Goal: Information Seeking & Learning: Learn about a topic

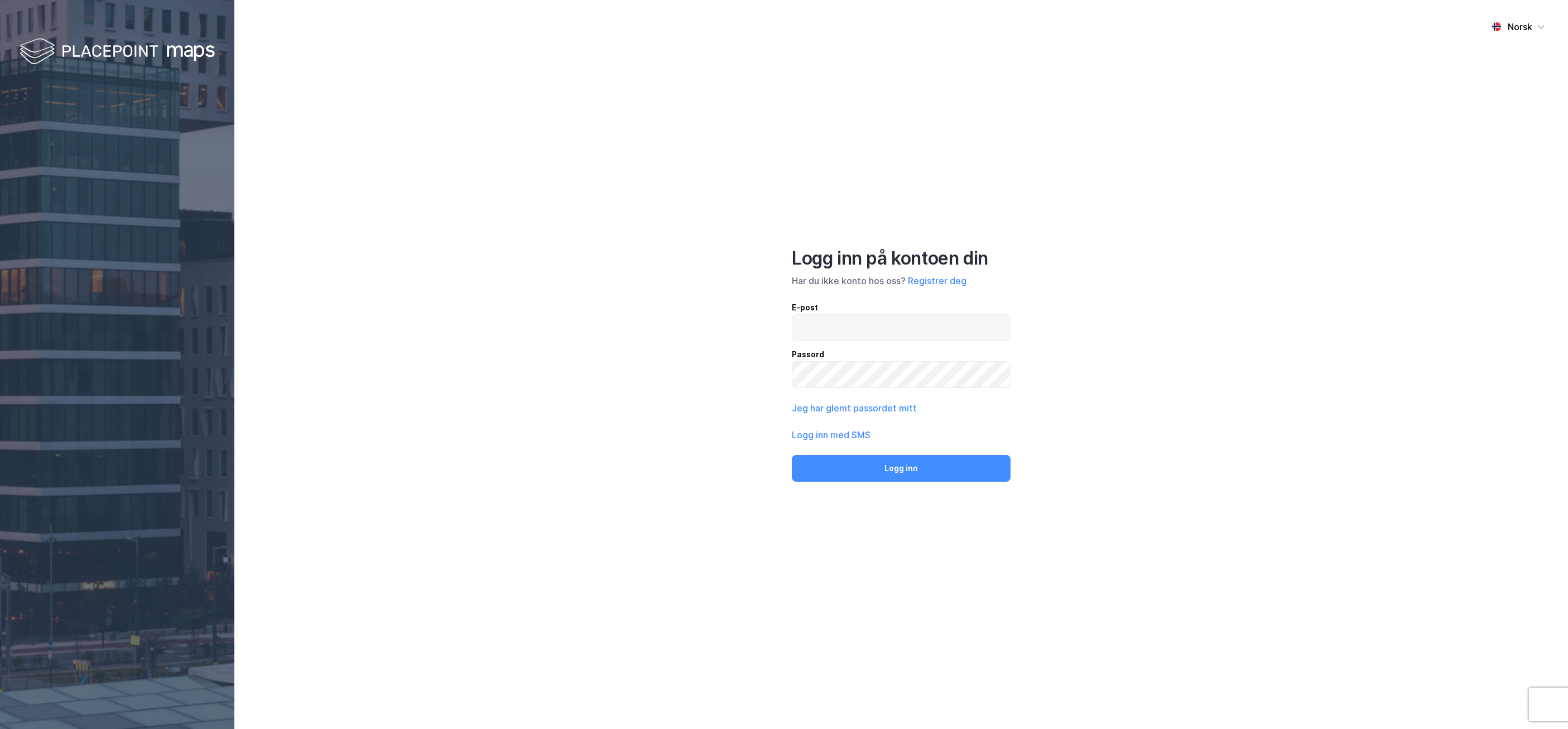
click at [972, 314] on label at bounding box center [901, 327] width 219 height 27
click at [972, 315] on input "email" at bounding box center [901, 328] width 218 height 26
click at [840, 333] on input "selm" at bounding box center [901, 328] width 218 height 26
click at [925, 331] on input "selm" at bounding box center [901, 328] width 218 height 26
type input "[EMAIL_ADDRESS][DOMAIN_NAME]"
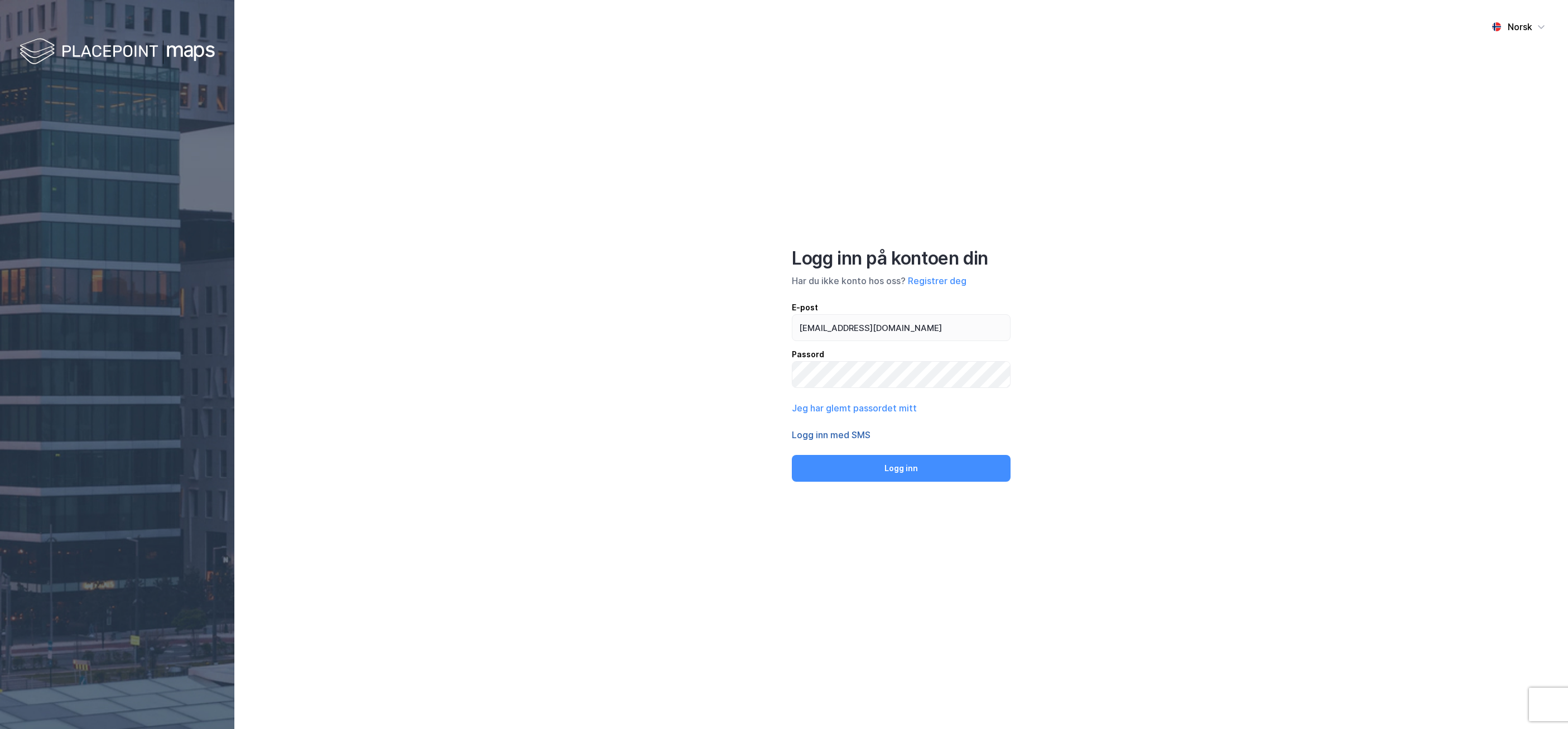
click at [838, 431] on button "Logg inn med SMS" at bounding box center [831, 435] width 78 height 14
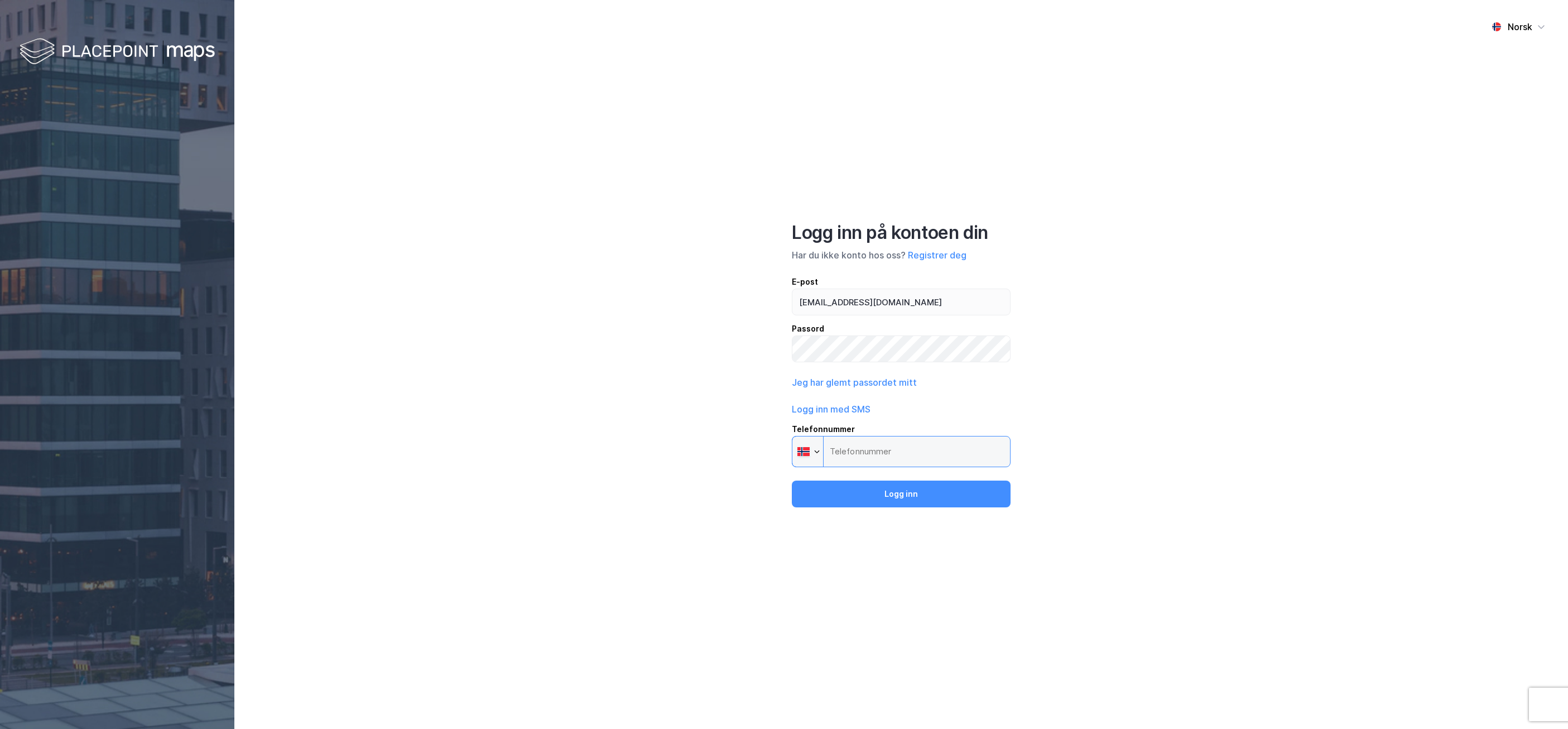
click at [882, 453] on input "Telefonnummer Phone" at bounding box center [901, 451] width 219 height 31
click at [921, 454] on input "Telefonnummer Phone" at bounding box center [901, 451] width 219 height 31
click at [935, 462] on input "Telefonnummer Phone" at bounding box center [901, 451] width 219 height 31
drag, startPoint x: 912, startPoint y: 452, endPoint x: 895, endPoint y: 376, distance: 77.9
click at [912, 451] on input "Telefonnummer Phone" at bounding box center [901, 451] width 219 height 31
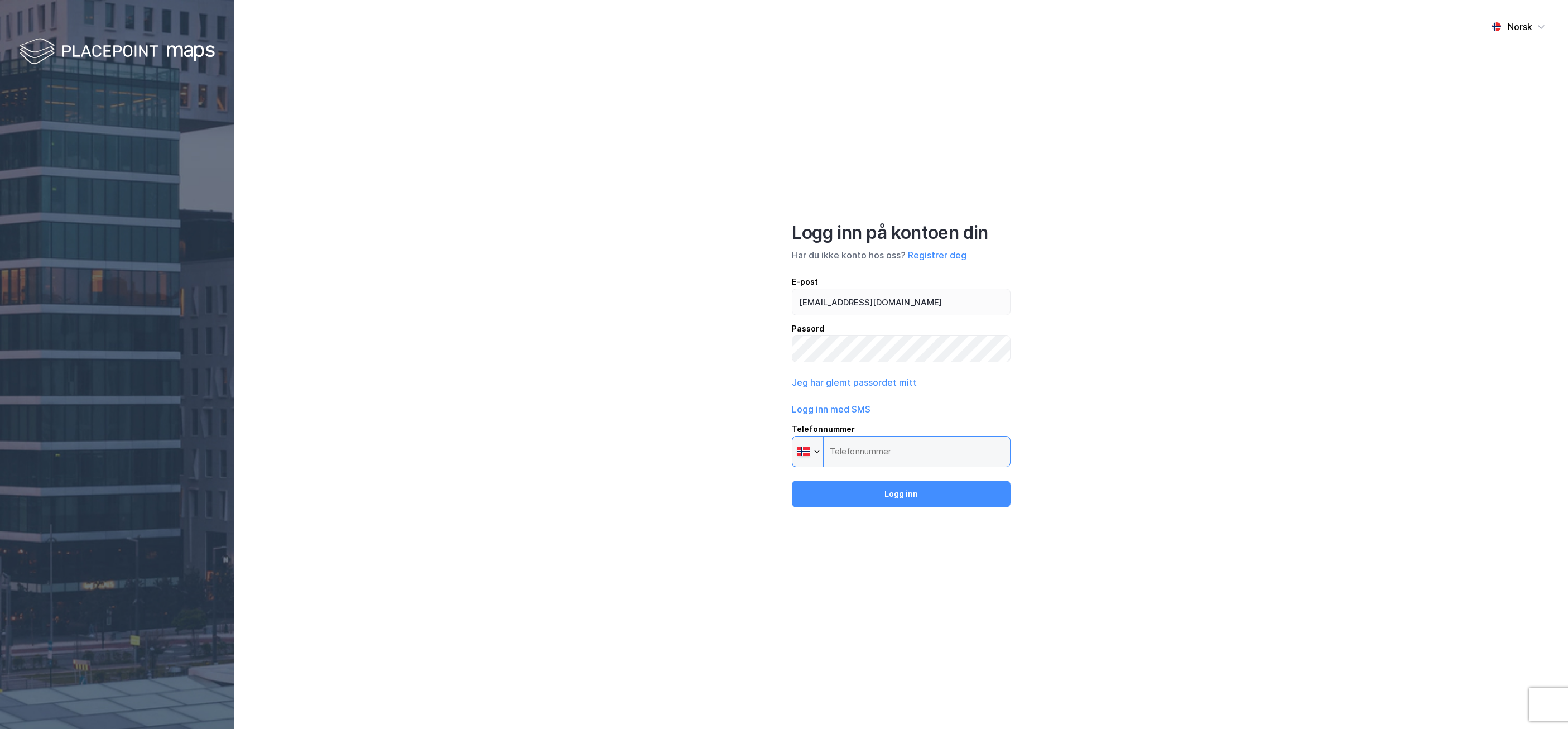
click at [853, 450] on input "Telefonnummer Phone" at bounding box center [901, 451] width 219 height 31
click at [820, 452] on div at bounding box center [807, 452] width 30 height 30
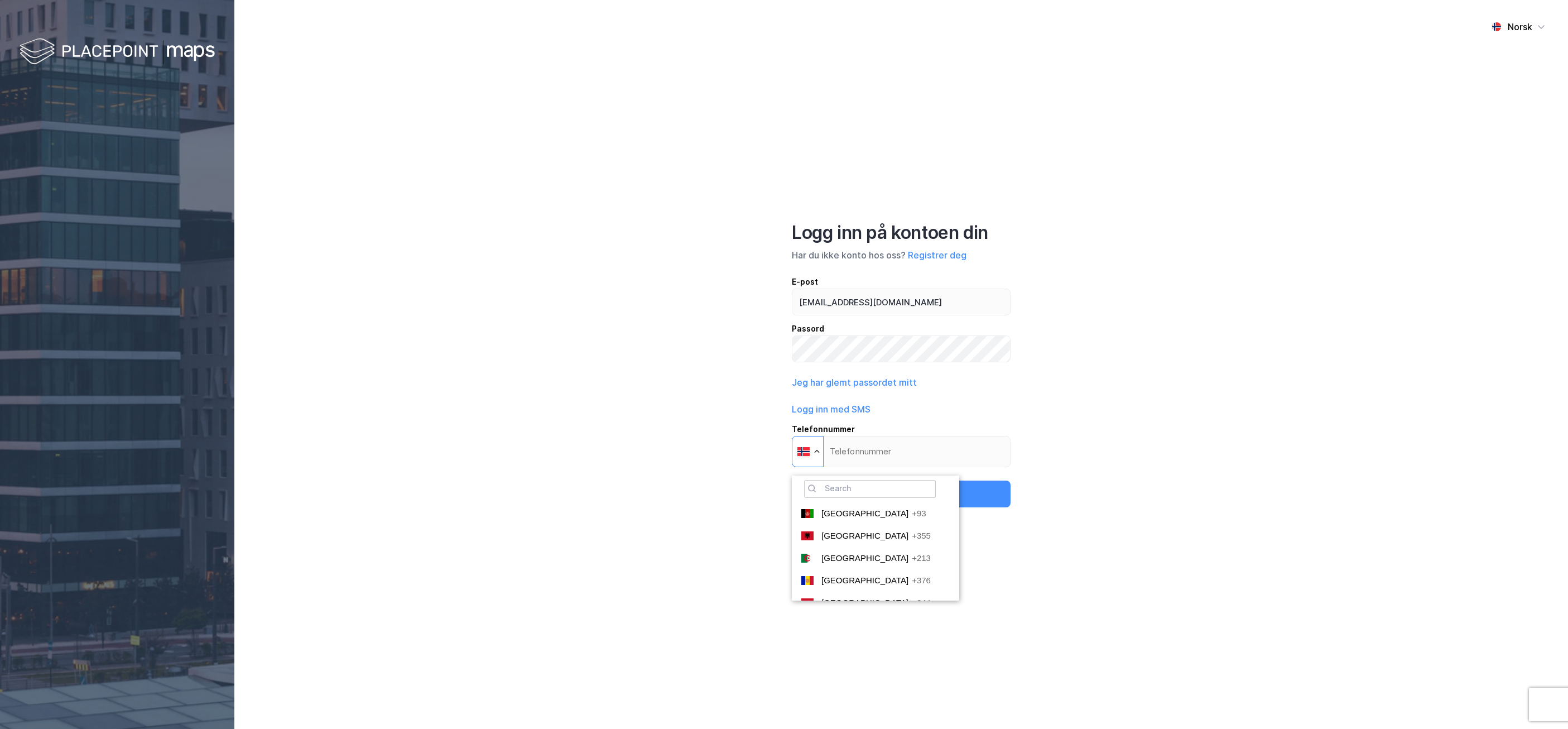
scroll to position [3049, 0]
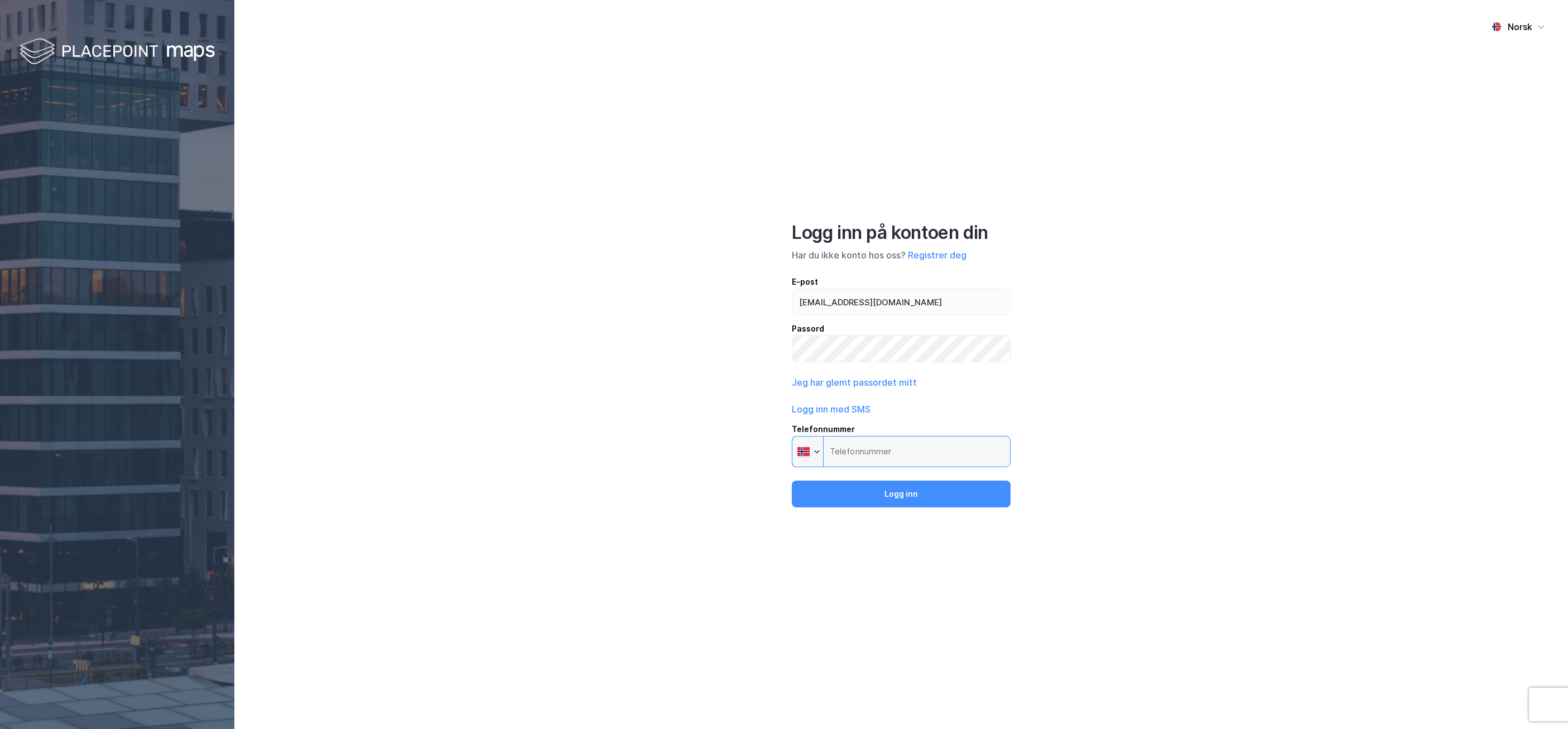
click at [863, 452] on input "Telefonnummer Phone" at bounding box center [901, 451] width 219 height 31
click at [877, 449] on input "Telefonnummer Phone" at bounding box center [901, 451] width 219 height 31
click at [953, 433] on div "Telefonnummer" at bounding box center [901, 430] width 219 height 14
click at [953, 436] on input "Telefonnummer Phone" at bounding box center [901, 451] width 219 height 31
click at [855, 452] on input "Telefonnummer Phone" at bounding box center [901, 451] width 219 height 31
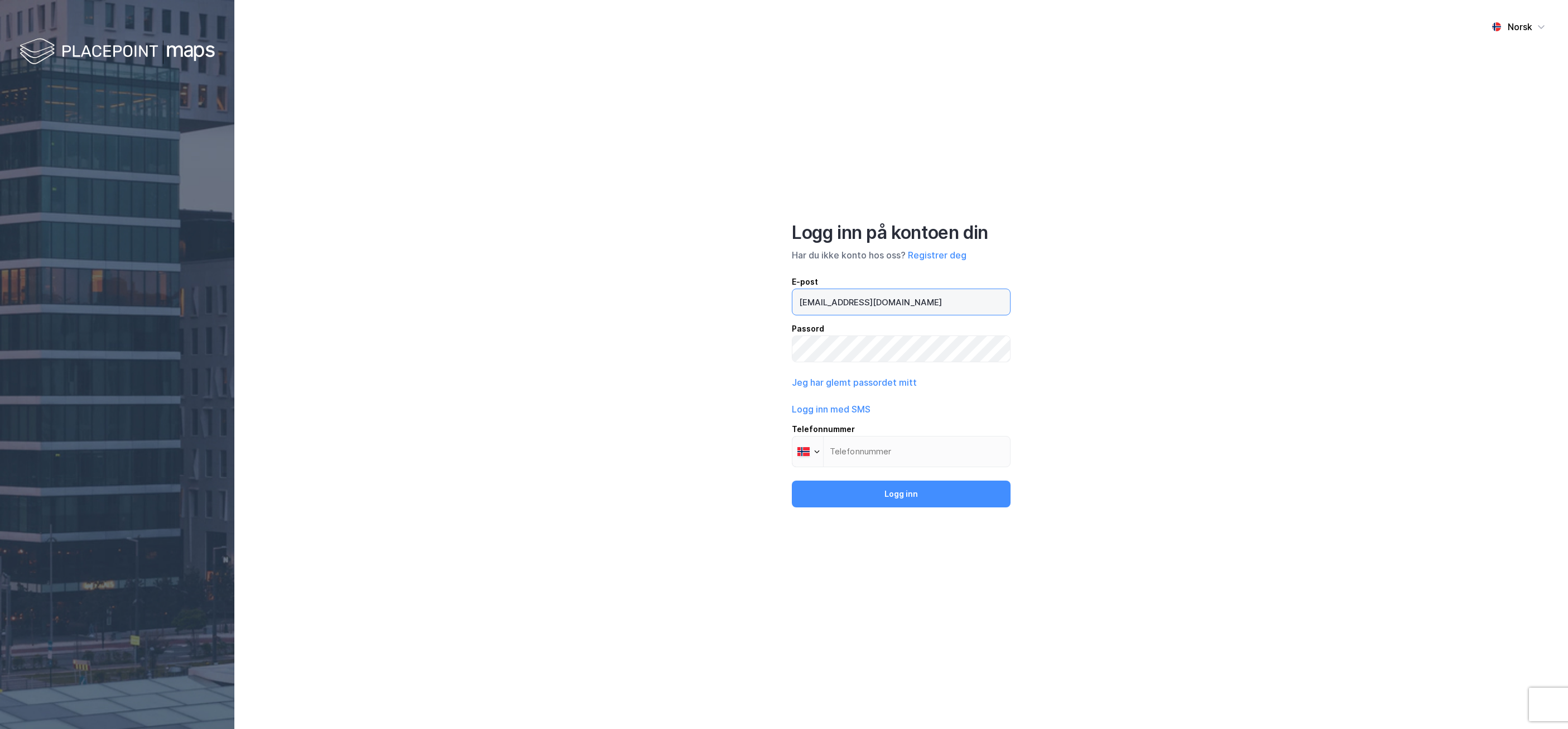
click at [919, 312] on input "[EMAIL_ADDRESS][DOMAIN_NAME]" at bounding box center [901, 302] width 218 height 26
click at [922, 301] on input "[EMAIL_ADDRESS][DOMAIN_NAME]" at bounding box center [901, 302] width 218 height 26
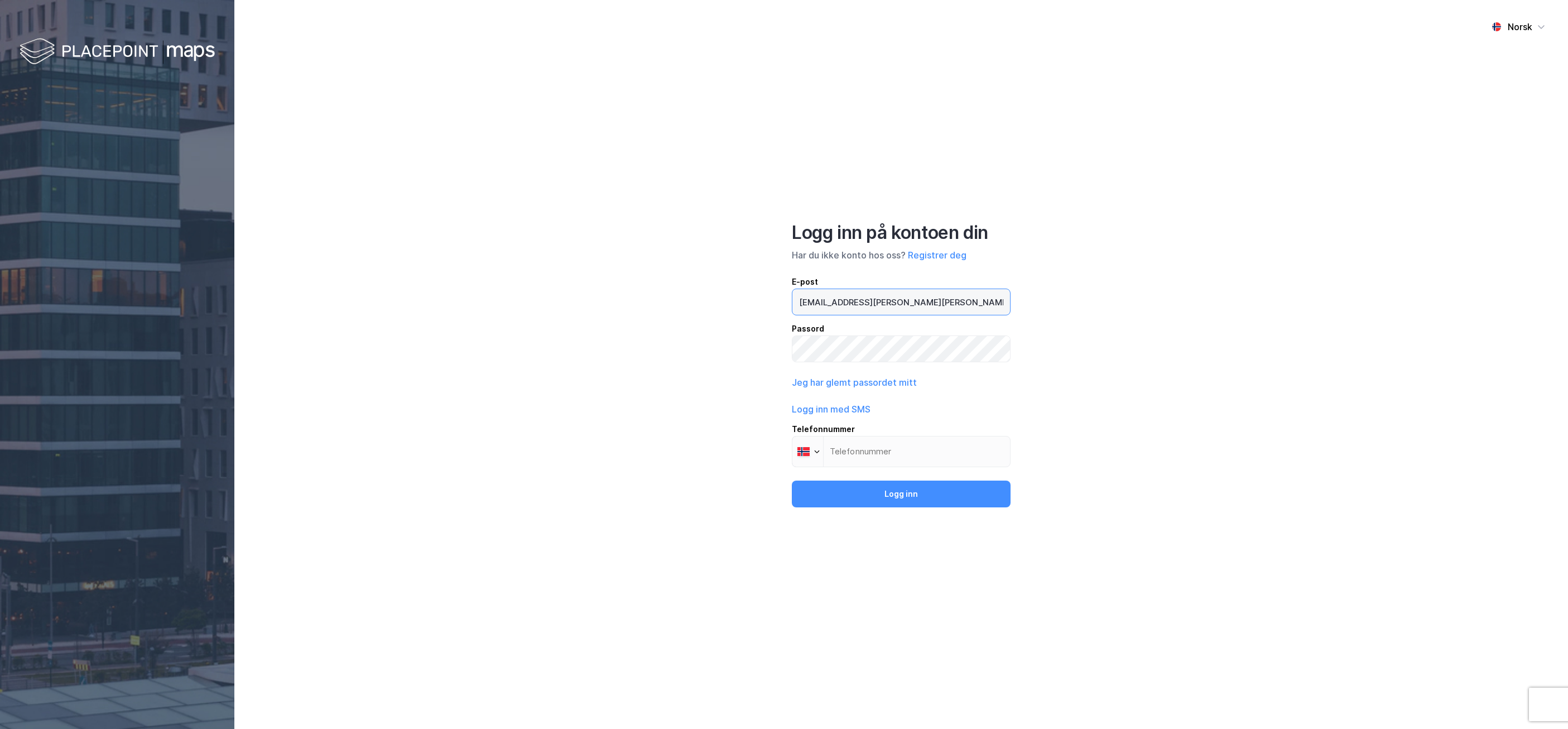
type input "[EMAIL_ADDRESS][PERSON_NAME][PERSON_NAME][DOMAIN_NAME]"
click at [896, 485] on button "Logg inn" at bounding box center [901, 494] width 219 height 27
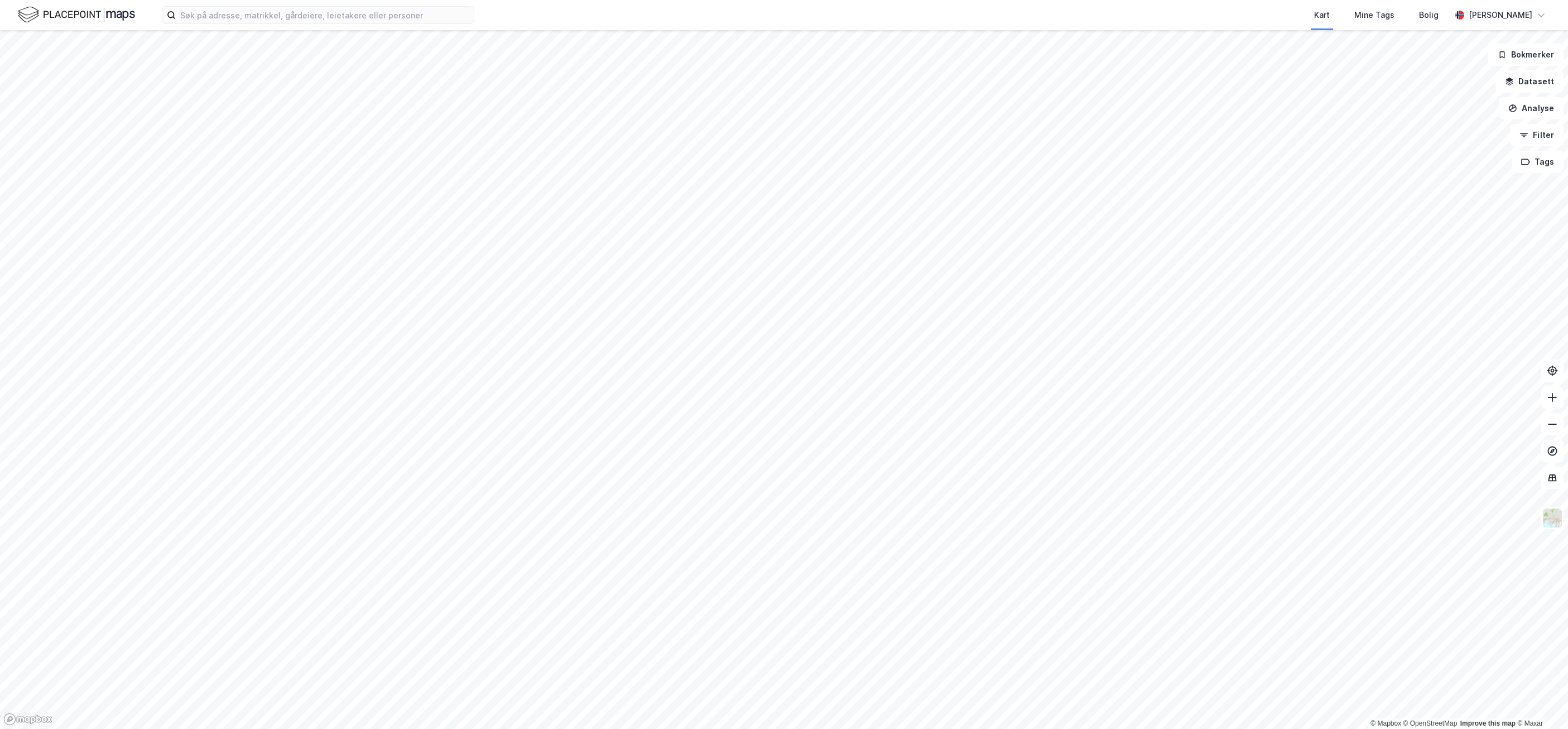
click at [1011, 24] on div "Kart Mine Tags [PERSON_NAME] [PERSON_NAME] © Mapbox © OpenStreetMap Improve thi…" at bounding box center [784, 364] width 1568 height 729
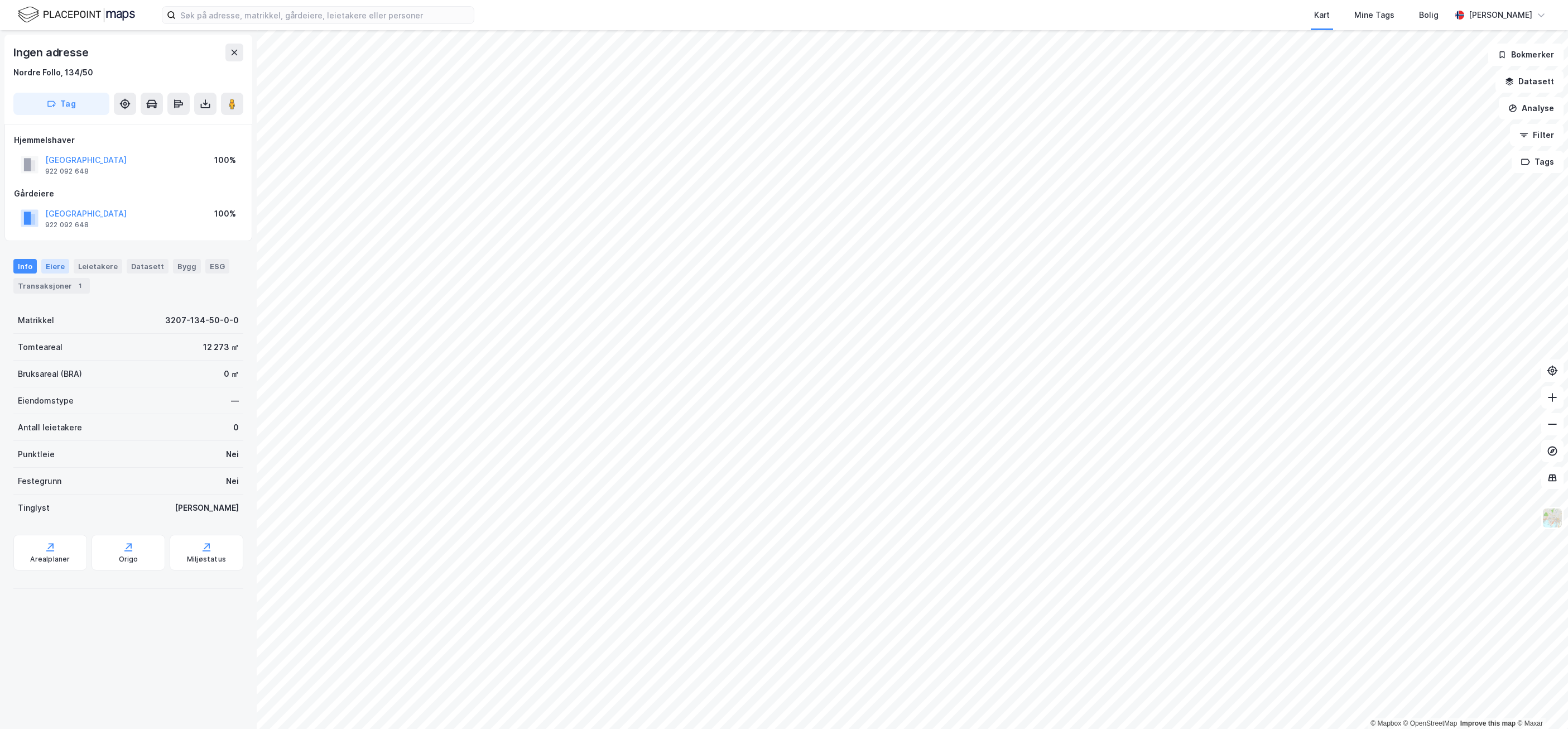
click at [51, 264] on div "Eiere" at bounding box center [55, 266] width 28 height 14
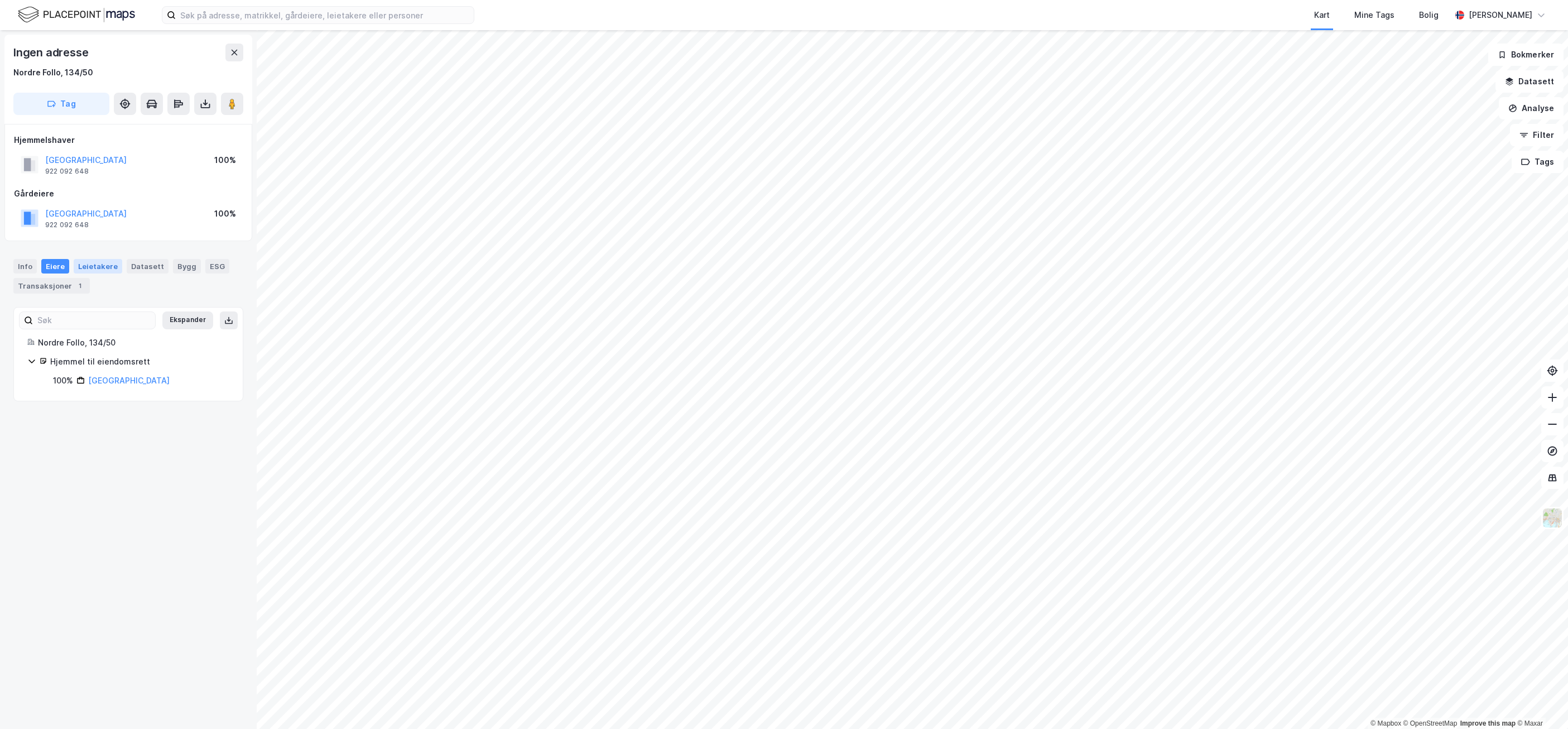
click at [95, 266] on div "Leietakere" at bounding box center [98, 266] width 49 height 14
click at [60, 269] on div "Eiere" at bounding box center [55, 266] width 28 height 14
click at [138, 263] on div "Datasett" at bounding box center [147, 266] width 42 height 14
click at [173, 270] on div "Bygg" at bounding box center [187, 266] width 28 height 14
click at [212, 266] on div "ESG" at bounding box center [218, 266] width 24 height 14
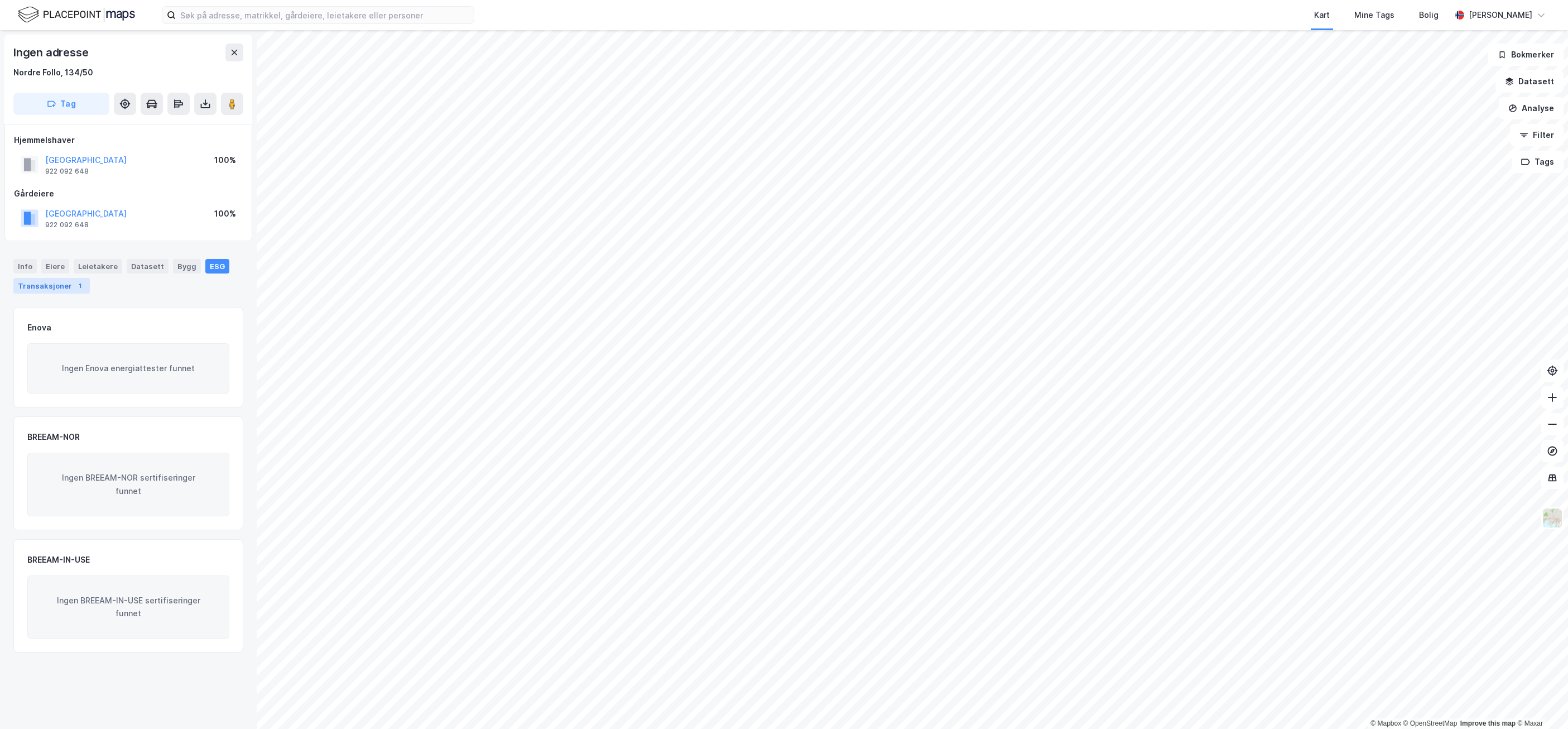
click at [76, 283] on div "1" at bounding box center [79, 286] width 11 height 11
